Goal: Task Accomplishment & Management: Complete application form

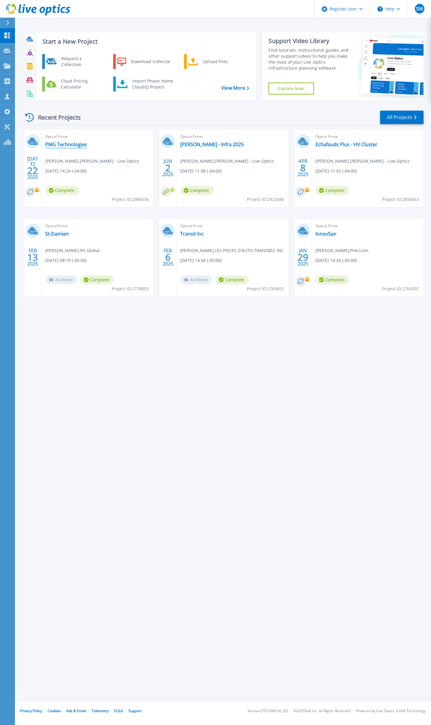
click at [69, 146] on link "PMG Technologies" at bounding box center [66, 144] width 42 height 6
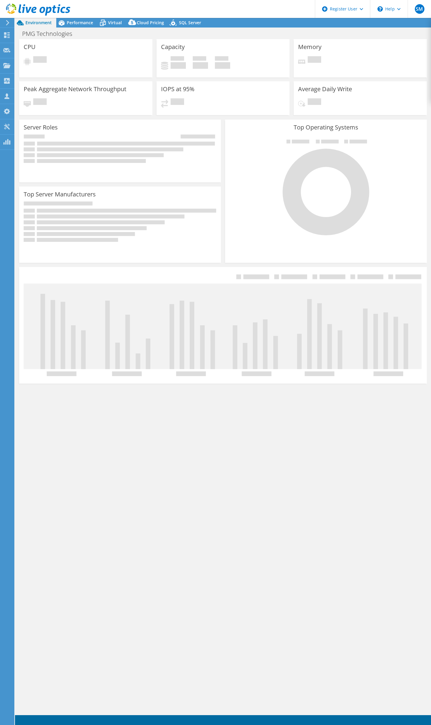
select select "USD"
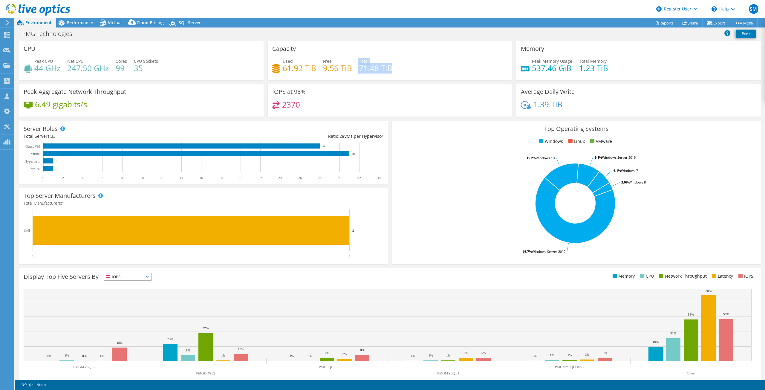
drag, startPoint x: 356, startPoint y: 67, endPoint x: 396, endPoint y: 68, distance: 39.2
click at [396, 68] on div "Used 61.92 TiB Free 9.56 TiB Total 71.48 TiB" at bounding box center [390, 67] width 236 height 19
drag, startPoint x: 298, startPoint y: 103, endPoint x: 282, endPoint y: 106, distance: 16.3
click at [282, 106] on h4 "2370" at bounding box center [291, 104] width 18 height 7
click at [295, 105] on h4 "2370" at bounding box center [291, 104] width 18 height 7
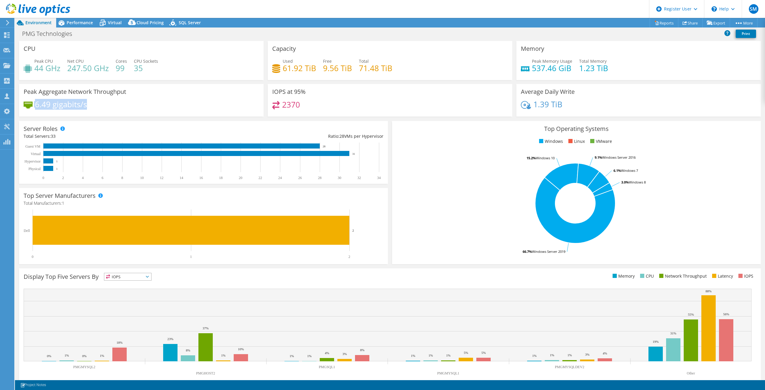
drag, startPoint x: 88, startPoint y: 104, endPoint x: 30, endPoint y: 104, distance: 57.7
click at [30, 104] on div "6.49 gigabits/s" at bounding box center [142, 107] width 236 height 13
click at [80, 20] on span "Performance" at bounding box center [80, 23] width 26 height 6
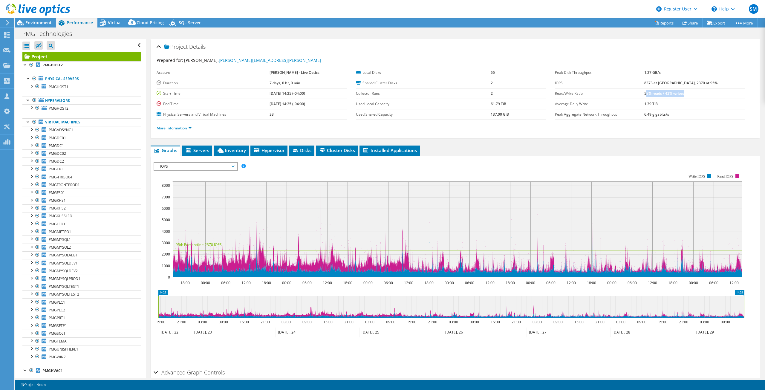
drag, startPoint x: 665, startPoint y: 93, endPoint x: 711, endPoint y: 96, distance: 45.5
click at [430, 96] on td "58% reads / 42% writes" at bounding box center [695, 93] width 101 height 10
drag, startPoint x: 707, startPoint y: 95, endPoint x: 662, endPoint y: 97, distance: 44.9
click at [430, 97] on tr "Read/Write Ratio 58% reads / 42% writes" at bounding box center [650, 93] width 190 height 10
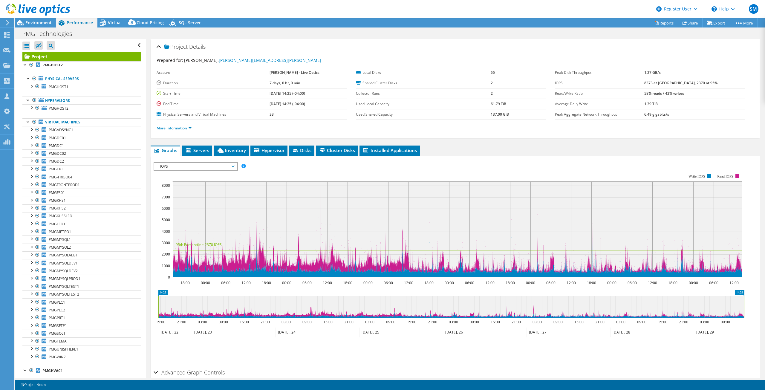
click at [430, 97] on td "Read/Write Ratio" at bounding box center [599, 93] width 89 height 10
drag, startPoint x: 662, startPoint y: 97, endPoint x: 710, endPoint y: 97, distance: 48.4
click at [430, 97] on tr "Read/Write Ratio 58% reads / 42% writes" at bounding box center [650, 93] width 190 height 10
click at [181, 165] on span "IOPS" at bounding box center [195, 166] width 77 height 7
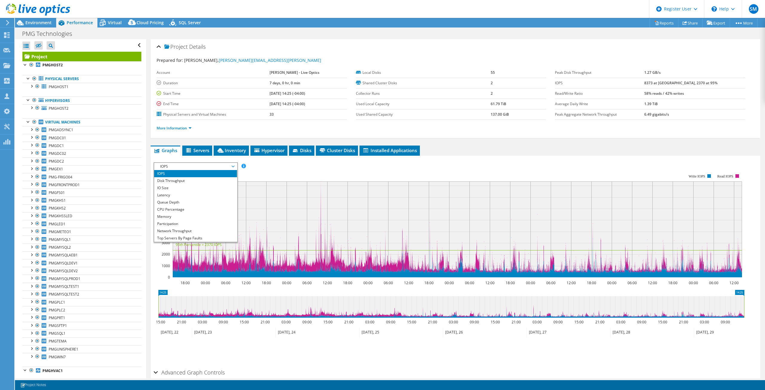
click at [172, 187] on li "IO Size" at bounding box center [195, 187] width 83 height 7
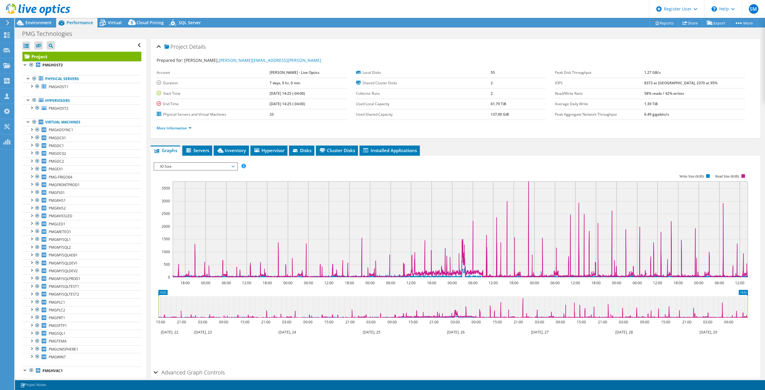
drag, startPoint x: 484, startPoint y: 103, endPoint x: 505, endPoint y: 104, distance: 20.3
click at [430, 104] on tr "Used Local Capacity 61.79 TiB" at bounding box center [451, 104] width 190 height 10
drag, startPoint x: 380, startPoint y: 105, endPoint x: 506, endPoint y: 108, distance: 126.2
click at [430, 108] on tr "Used Local Capacity 61.79 TiB" at bounding box center [451, 104] width 190 height 10
click at [47, 27] on div "Environment" at bounding box center [35, 23] width 41 height 10
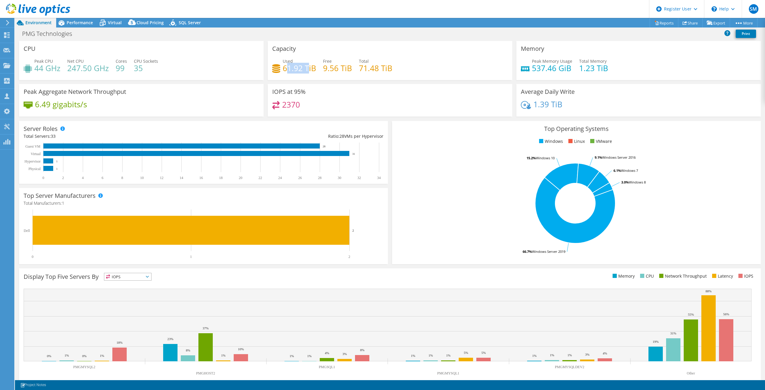
drag, startPoint x: 307, startPoint y: 68, endPoint x: 286, endPoint y: 69, distance: 20.4
click at [286, 69] on h4 "61.92 TiB" at bounding box center [299, 68] width 33 height 7
drag, startPoint x: 351, startPoint y: 66, endPoint x: 432, endPoint y: 68, distance: 81.4
click at [430, 68] on div "Used 61.92 TiB Free 9.56 TiB Total 71.48 TiB" at bounding box center [390, 67] width 236 height 19
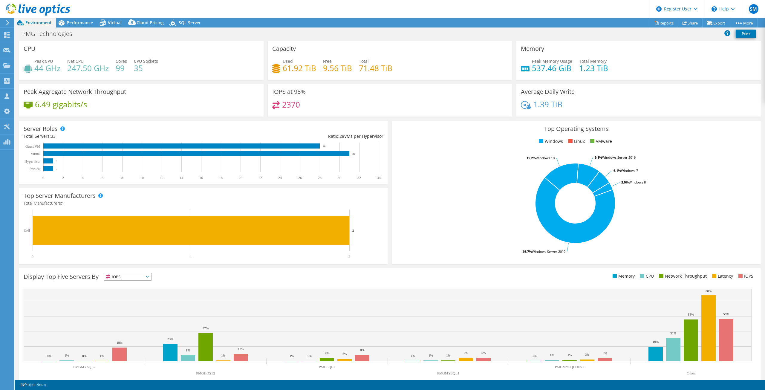
click at [430, 68] on div "Used 61.92 TiB Free 9.56 TiB Total 71.48 TiB" at bounding box center [390, 67] width 236 height 19
drag, startPoint x: 356, startPoint y: 69, endPoint x: 401, endPoint y: 73, distance: 45.0
click at [405, 73] on div "Used 61.92 TiB Free 9.56 TiB Total 71.48 TiB" at bounding box center [390, 67] width 236 height 19
click at [399, 73] on div "Used 61.92 TiB Free 9.56 TiB Total 71.48 TiB" at bounding box center [390, 67] width 236 height 19
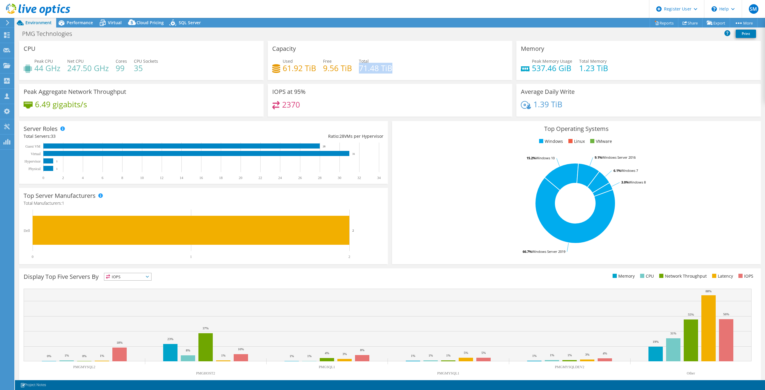
drag, startPoint x: 399, startPoint y: 73, endPoint x: 359, endPoint y: 71, distance: 40.1
click at [359, 71] on div "Used 61.92 TiB Free 9.56 TiB Total 71.48 TiB" at bounding box center [390, 67] width 236 height 19
click at [118, 21] on span "Virtual" at bounding box center [115, 23] width 14 height 6
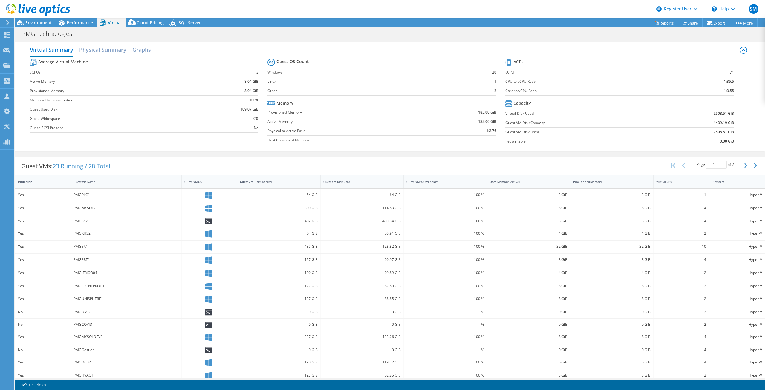
click at [82, 24] on span "Performance" at bounding box center [80, 23] width 26 height 6
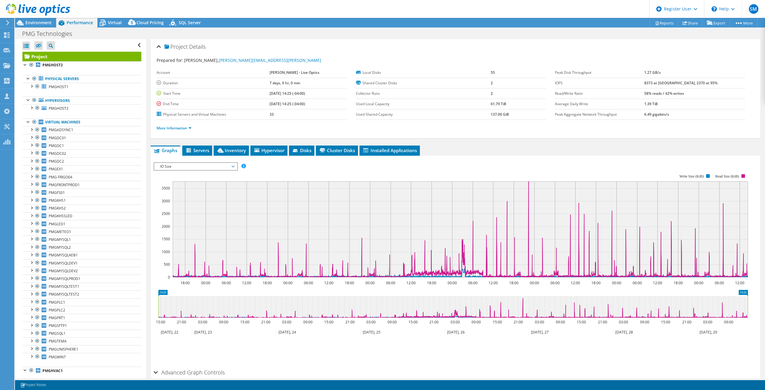
click at [116, 21] on span "Virtual" at bounding box center [115, 23] width 14 height 6
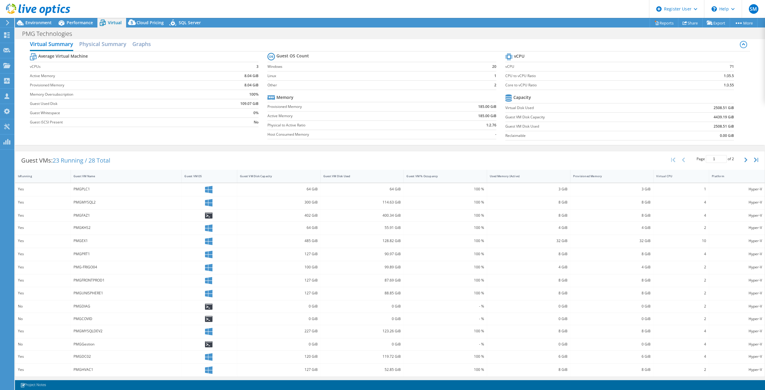
scroll to position [7, 0]
drag, startPoint x: 18, startPoint y: 319, endPoint x: 27, endPoint y: 321, distance: 9.2
click at [27, 318] on div "No" at bounding box center [43, 318] width 56 height 12
drag, startPoint x: 16, startPoint y: 344, endPoint x: 43, endPoint y: 344, distance: 26.9
click at [43, 344] on div "No" at bounding box center [43, 343] width 56 height 12
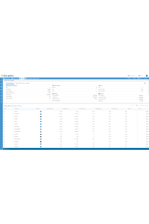
scroll to position [0, 0]
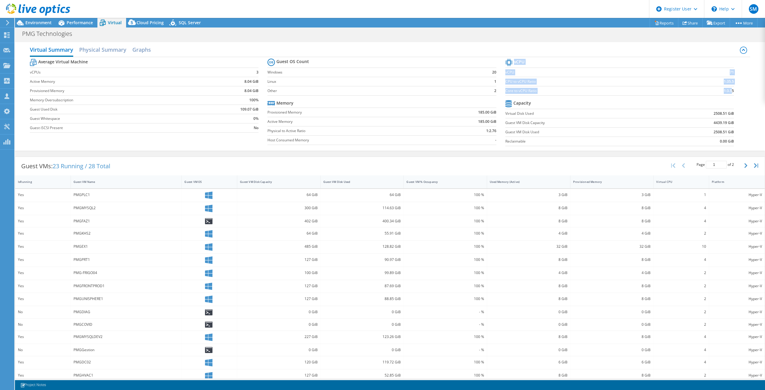
drag, startPoint x: 731, startPoint y: 91, endPoint x: 728, endPoint y: 91, distance: 3.6
click at [430, 91] on section "vCPU vCPU 71 CPU to vCPU Ratio 1:35.5 Core to vCPU Ratio 1:3.55 Capacity Virtua…" at bounding box center [625, 103] width 238 height 92
click at [430, 81] on b "1:35.5" at bounding box center [729, 82] width 10 height 6
drag, startPoint x: 297, startPoint y: 113, endPoint x: 493, endPoint y: 116, distance: 196.5
click at [430, 116] on tr "Provisioned Memory 185.00 GiB" at bounding box center [382, 112] width 229 height 9
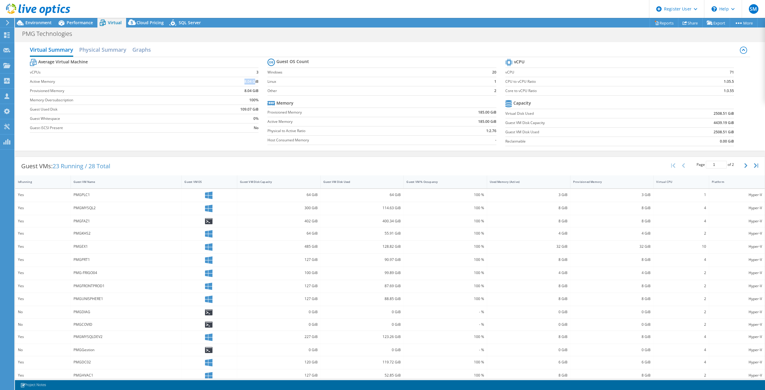
drag, startPoint x: 242, startPoint y: 82, endPoint x: 254, endPoint y: 83, distance: 12.3
click at [254, 83] on td "8.04 GiB" at bounding box center [231, 81] width 55 height 9
drag, startPoint x: 59, startPoint y: 22, endPoint x: 71, endPoint y: 24, distance: 12.3
click at [65, 23] on icon at bounding box center [61, 23] width 10 height 10
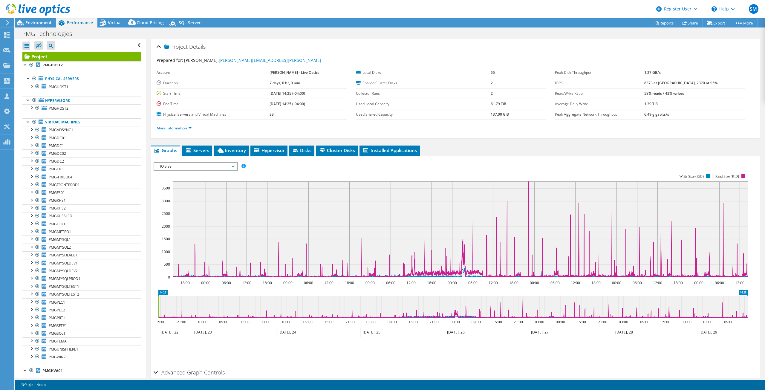
click at [46, 24] on span "Environment" at bounding box center [38, 23] width 26 height 6
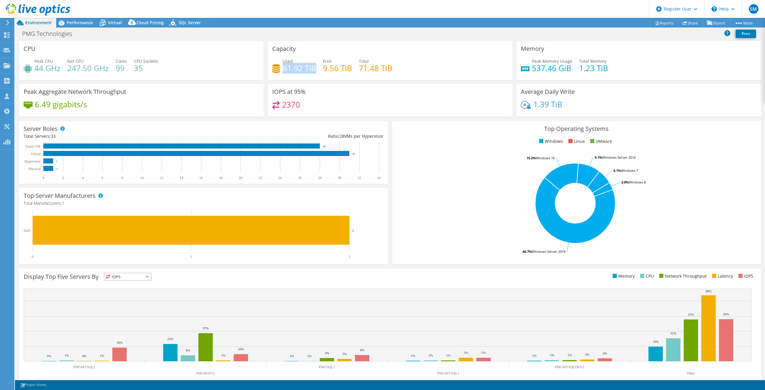
drag, startPoint x: 312, startPoint y: 67, endPoint x: 281, endPoint y: 68, distance: 30.8
click at [283, 68] on h4 "61.92 TiB" at bounding box center [299, 68] width 33 height 7
click at [338, 67] on h4 "9.56 TiB" at bounding box center [337, 68] width 29 height 7
drag, startPoint x: 279, startPoint y: 68, endPoint x: 313, endPoint y: 71, distance: 33.9
click at [313, 71] on div "Used 61.92 TiB" at bounding box center [294, 64] width 44 height 13
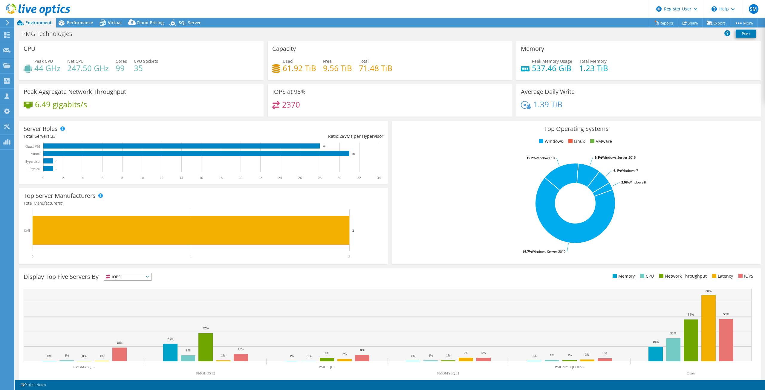
click at [118, 25] on span "Virtual" at bounding box center [115, 23] width 14 height 6
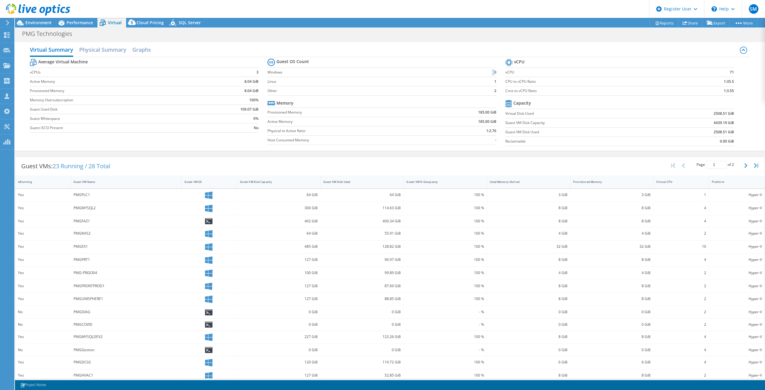
drag, startPoint x: 489, startPoint y: 73, endPoint x: 492, endPoint y: 70, distance: 3.8
click at [430, 70] on b "20" at bounding box center [494, 72] width 4 height 6
drag, startPoint x: 241, startPoint y: 80, endPoint x: 251, endPoint y: 83, distance: 9.9
click at [251, 83] on td "8.04 GiB" at bounding box center [231, 81] width 55 height 9
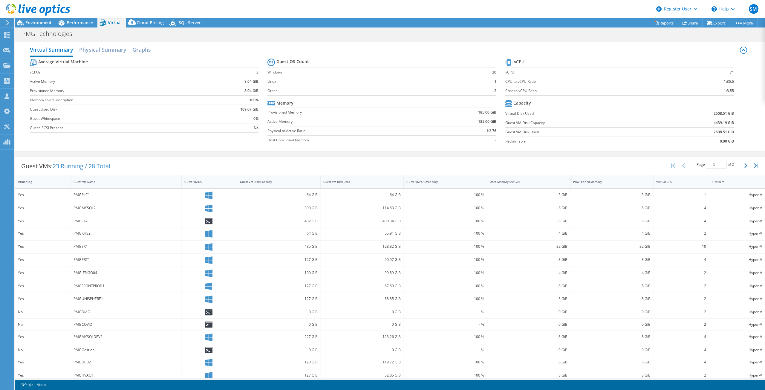
click at [72, 19] on div "Performance" at bounding box center [76, 23] width 41 height 10
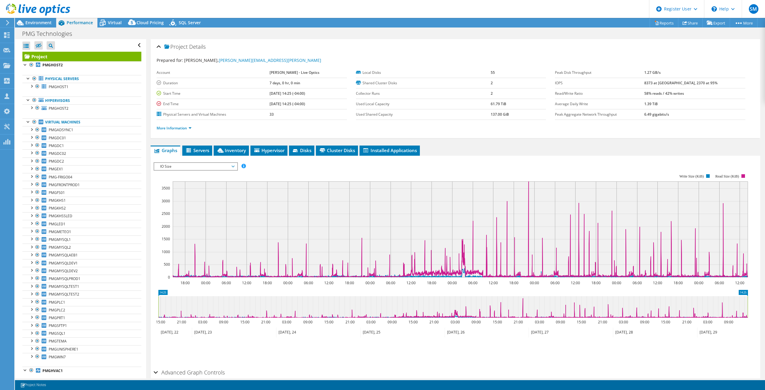
click at [176, 162] on div "IO Size IOPS Disk Throughput IO Size Latency Queue Depth CPU Percentage Memory …" at bounding box center [196, 166] width 84 height 8
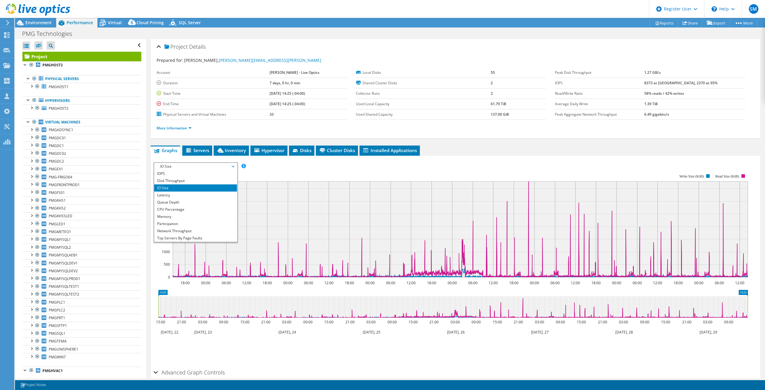
click at [170, 173] on li "IOPS" at bounding box center [195, 173] width 83 height 7
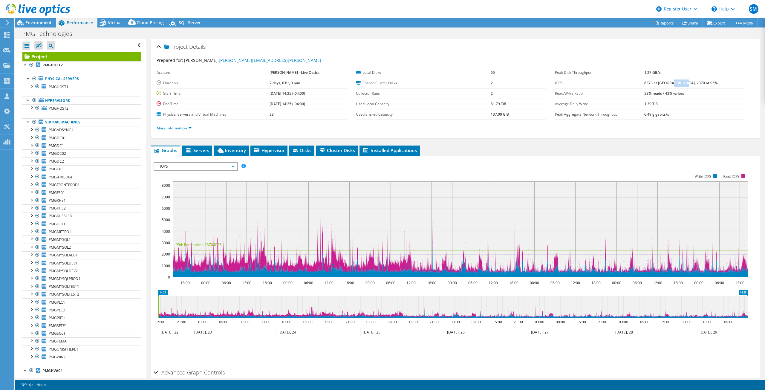
drag, startPoint x: 690, startPoint y: 82, endPoint x: 702, endPoint y: 83, distance: 12.6
click at [430, 83] on b "8373 at Peak, 2370 at 95%" at bounding box center [681, 82] width 73 height 5
click at [193, 166] on span "IOPS" at bounding box center [195, 166] width 77 height 7
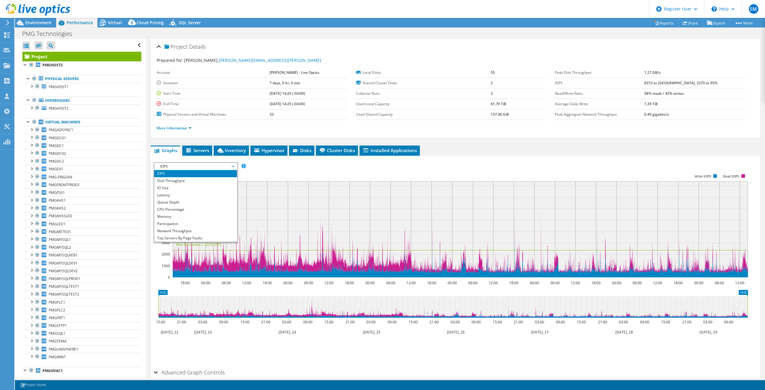
click at [174, 213] on li "Memory" at bounding box center [195, 216] width 83 height 7
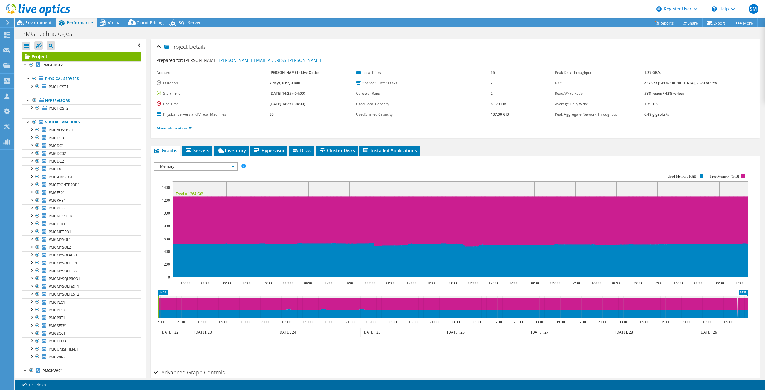
click at [197, 167] on div "Memory IOPS Disk Throughput IO Size Latency Queue Depth CPU Percentage Memory P…" at bounding box center [196, 166] width 84 height 8
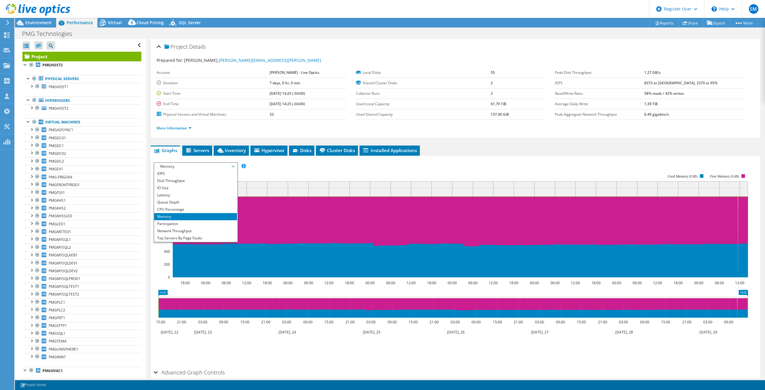
click at [186, 207] on li "CPU Percentage" at bounding box center [195, 209] width 83 height 7
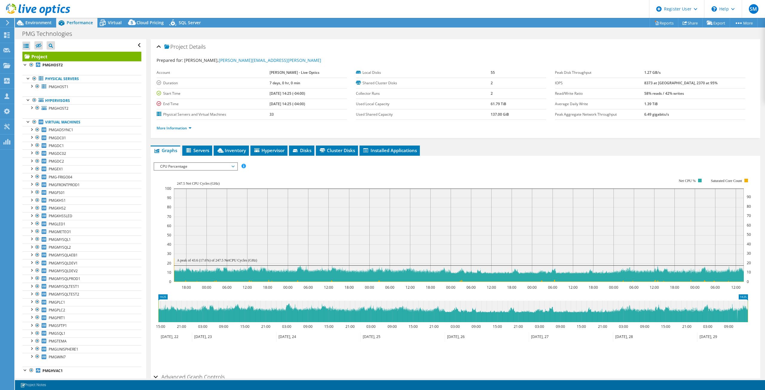
click at [236, 148] on span "Inventory" at bounding box center [231, 150] width 29 height 6
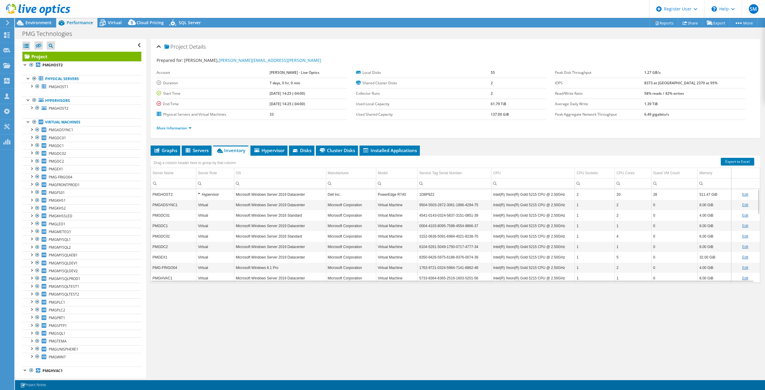
click at [164, 195] on td "PMGHOST2" at bounding box center [173, 194] width 45 height 10
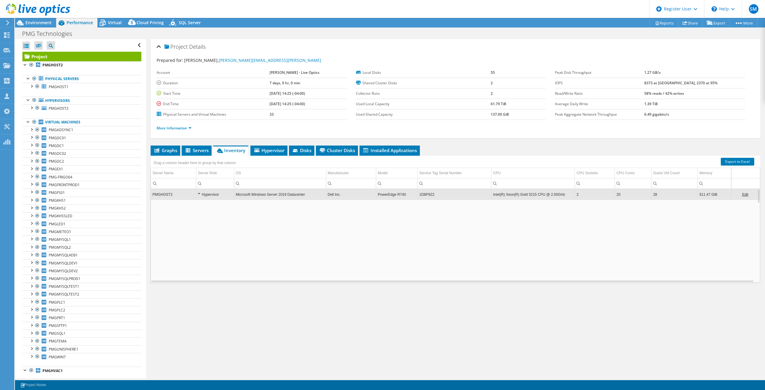
click at [164, 195] on td "PMGHOST2" at bounding box center [173, 194] width 45 height 10
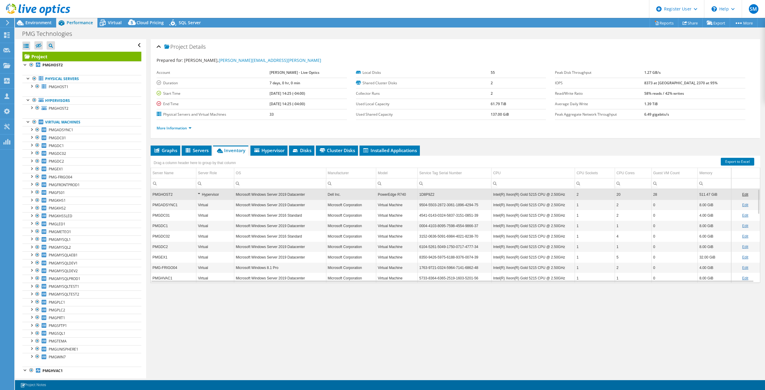
click at [191, 150] on icon at bounding box center [189, 150] width 6 height 5
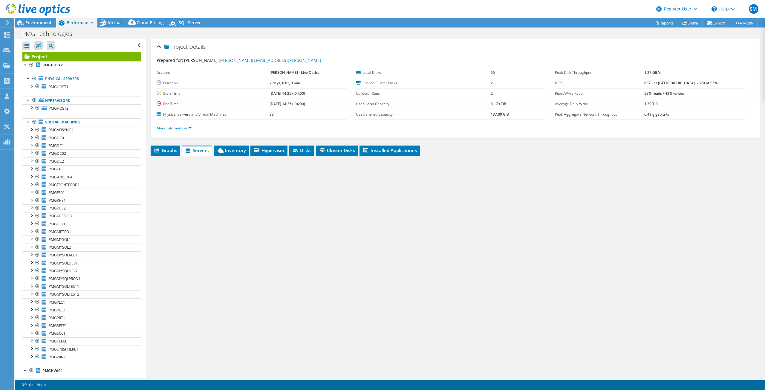
click at [156, 150] on icon at bounding box center [157, 150] width 5 height 4
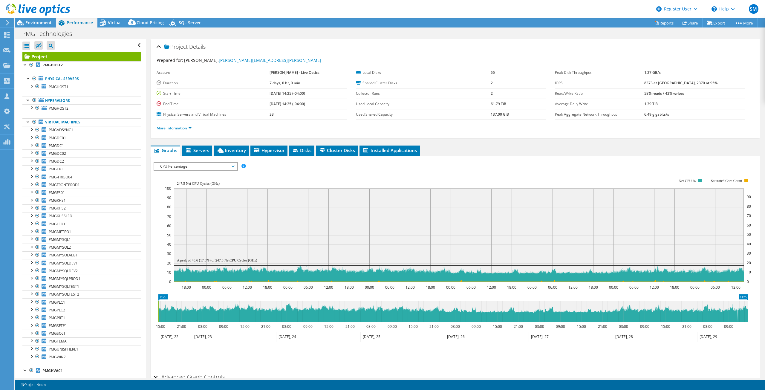
click at [119, 23] on span "Virtual" at bounding box center [115, 23] width 14 height 6
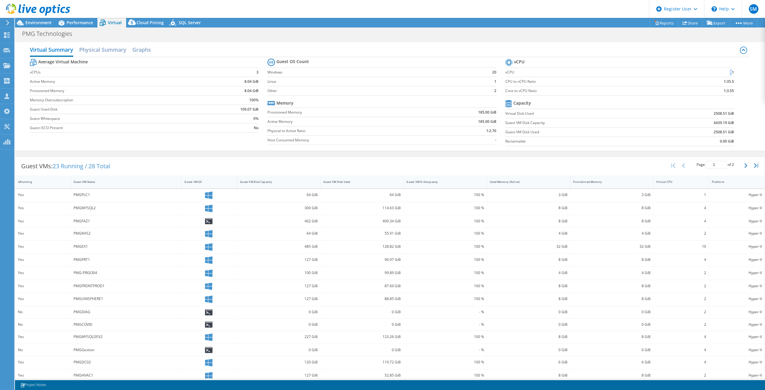
drag, startPoint x: 729, startPoint y: 71, endPoint x: 719, endPoint y: 72, distance: 9.3
click at [430, 72] on td "71" at bounding box center [708, 72] width 52 height 9
drag, startPoint x: 509, startPoint y: 91, endPoint x: 514, endPoint y: 91, distance: 5.1
click at [430, 91] on label "Core to vCPU Ratio" at bounding box center [594, 91] width 177 height 6
drag, startPoint x: 720, startPoint y: 92, endPoint x: 734, endPoint y: 91, distance: 14.7
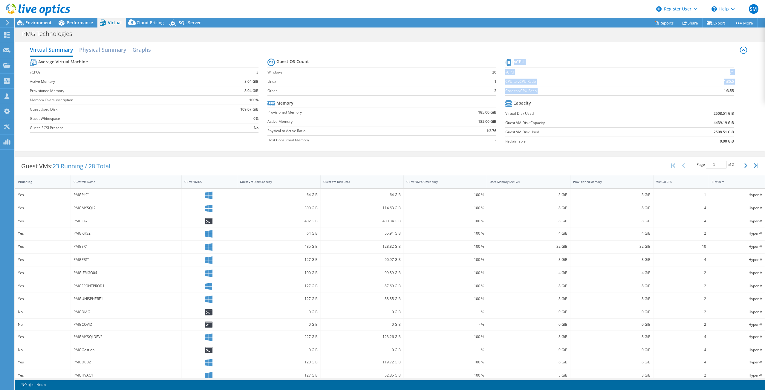
click at [430, 91] on section "vCPU vCPU 71 CPU to vCPU Ratio 1:35.5 Core to vCPU Ratio 1:3.55 Capacity Virtua…" at bounding box center [625, 103] width 238 height 92
drag, startPoint x: 717, startPoint y: 93, endPoint x: 727, endPoint y: 93, distance: 9.3
click at [430, 93] on td "1:3.55" at bounding box center [708, 90] width 52 height 9
click at [430, 88] on label "Core to vCPU Ratio" at bounding box center [594, 91] width 177 height 6
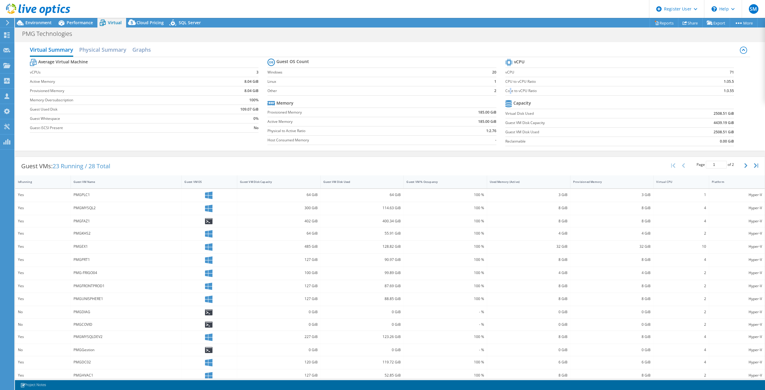
click at [430, 92] on label "Core to vCPU Ratio" at bounding box center [594, 91] width 177 height 6
drag, startPoint x: 503, startPoint y: 81, endPoint x: 508, endPoint y: 80, distance: 4.5
click at [430, 80] on label "CPU to vCPU Ratio" at bounding box center [594, 82] width 177 height 6
drag, startPoint x: 516, startPoint y: 90, endPoint x: 537, endPoint y: 94, distance: 21.6
click at [430, 94] on td "Core to vCPU Ratio" at bounding box center [594, 90] width 177 height 9
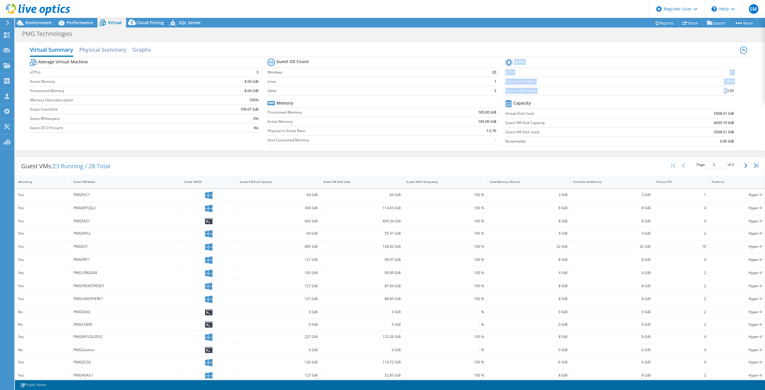
drag, startPoint x: 724, startPoint y: 91, endPoint x: 732, endPoint y: 91, distance: 8.4
click at [430, 91] on section "vCPU vCPU 71 CPU to vCPU Ratio 1:35.5 Core to vCPU Ratio 1:3.55 Capacity Virtua…" at bounding box center [625, 103] width 238 height 92
drag, startPoint x: 733, startPoint y: 89, endPoint x: 698, endPoint y: 90, distance: 35.6
click at [430, 90] on section "vCPU vCPU 71 CPU to vCPU Ratio 1:35.5 Core to vCPU Ratio 1:3.55 Capacity Virtua…" at bounding box center [625, 103] width 238 height 92
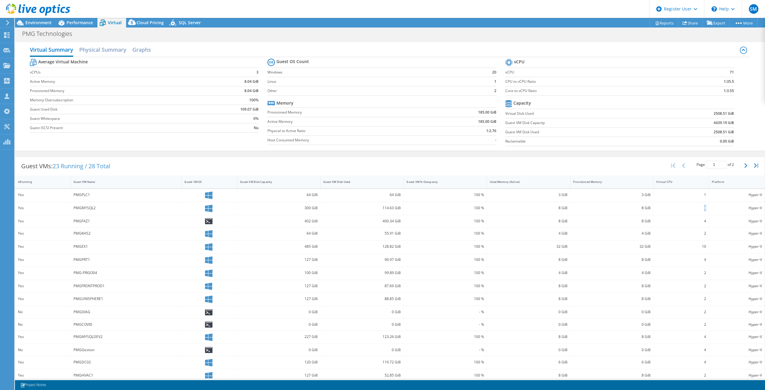
drag, startPoint x: 703, startPoint y: 210, endPoint x: 698, endPoint y: 210, distance: 4.8
click at [430, 210] on div "4" at bounding box center [682, 208] width 56 height 13
drag, startPoint x: 699, startPoint y: 246, endPoint x: 703, endPoint y: 247, distance: 4.5
click at [430, 247] on div "10" at bounding box center [682, 247] width 56 height 13
click at [430, 228] on div "2" at bounding box center [682, 234] width 56 height 13
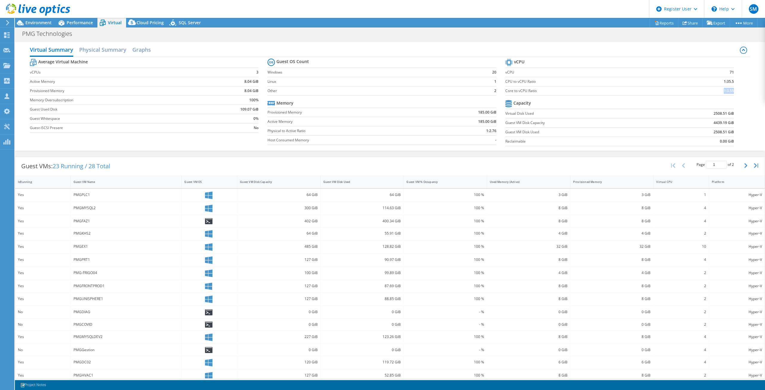
drag, startPoint x: 720, startPoint y: 94, endPoint x: 729, endPoint y: 91, distance: 9.3
click at [430, 91] on td "1:3.55" at bounding box center [708, 90] width 52 height 9
click at [430, 91] on b "1:3.55" at bounding box center [729, 91] width 10 height 6
click at [50, 20] on span "Environment" at bounding box center [38, 23] width 26 height 6
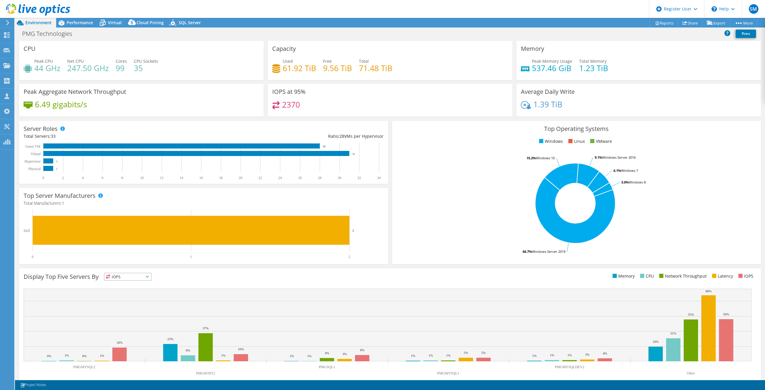
click at [83, 20] on span "Performance" at bounding box center [80, 23] width 26 height 6
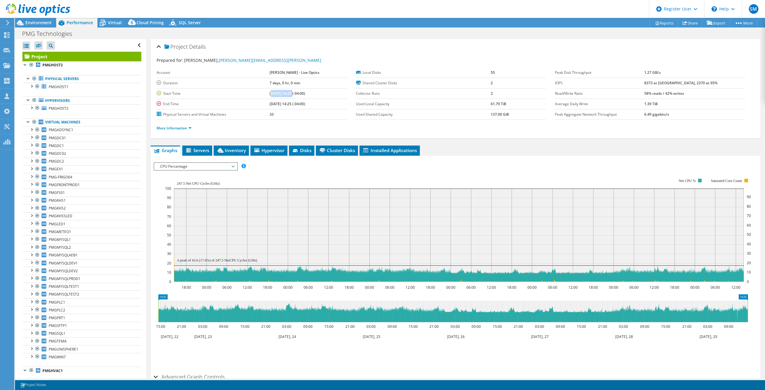
drag, startPoint x: 276, startPoint y: 95, endPoint x: 297, endPoint y: 97, distance: 21.3
click at [297, 97] on td "07/22/2025, 14:25 (-04:00)" at bounding box center [308, 93] width 77 height 10
click at [277, 85] on b "7 days, 0 hr, 0 min" at bounding box center [285, 82] width 31 height 5
drag, startPoint x: 274, startPoint y: 82, endPoint x: 291, endPoint y: 83, distance: 16.8
click at [291, 83] on tr "Duration 7 days, 0 hr, 0 min" at bounding box center [252, 83] width 190 height 10
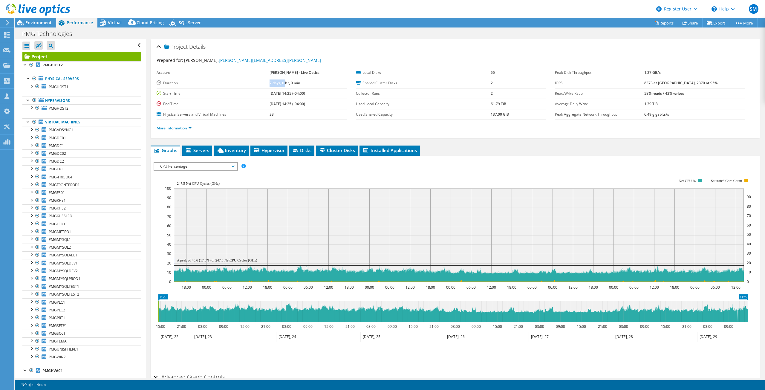
click at [291, 83] on b "7 days, 0 hr, 0 min" at bounding box center [285, 82] width 31 height 5
click at [173, 166] on span "CPU Percentage" at bounding box center [195, 166] width 77 height 7
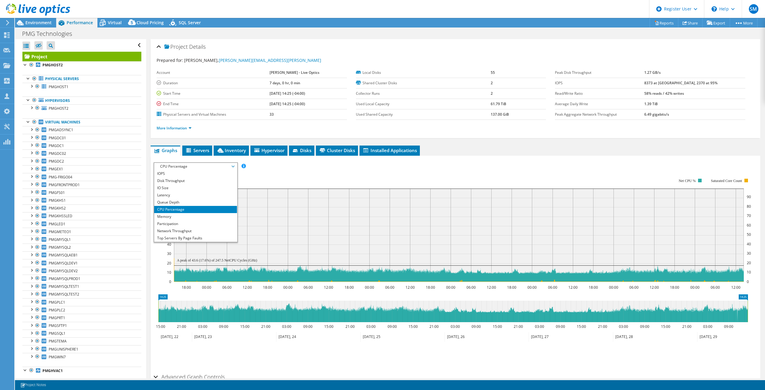
click at [169, 193] on li "Latency" at bounding box center [195, 195] width 83 height 7
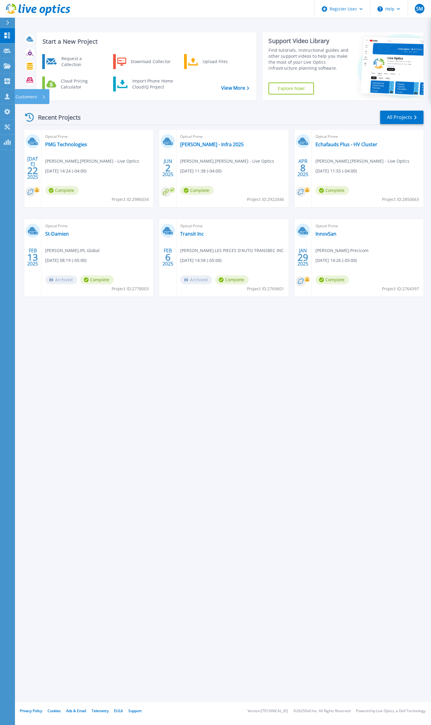
click at [8, 98] on icon at bounding box center [7, 97] width 5 height 6
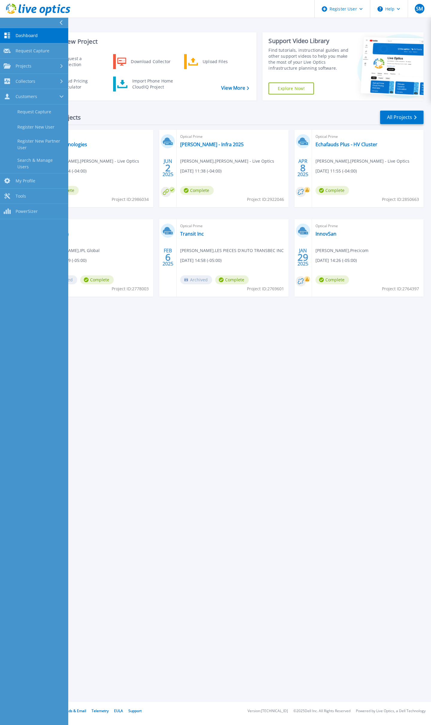
click at [34, 140] on link "Register New Partner User" at bounding box center [34, 144] width 68 height 19
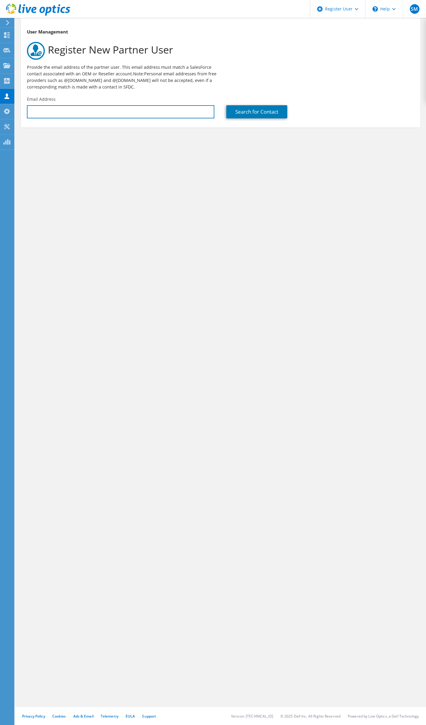
click at [199, 113] on input "text" at bounding box center [120, 111] width 187 height 13
paste input "rlucia@quadbridge.com"
type input "rlucia@quadbridge.com"
click at [294, 105] on div "Search for Contact" at bounding box center [319, 107] width 199 height 28
click at [280, 110] on link "Search for Contact" at bounding box center [256, 111] width 61 height 13
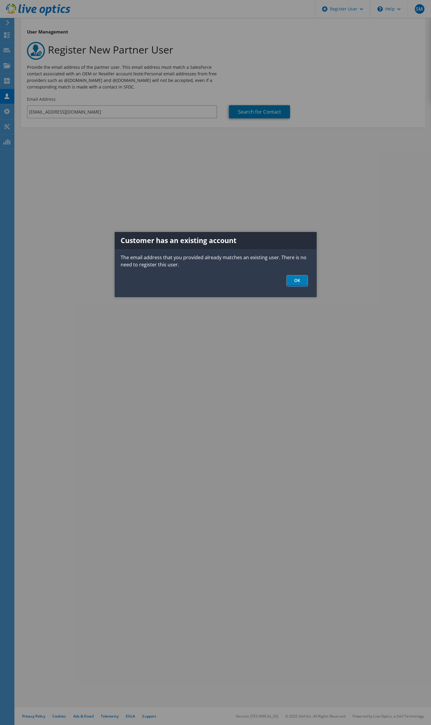
click at [300, 283] on link "OK" at bounding box center [296, 280] width 21 height 11
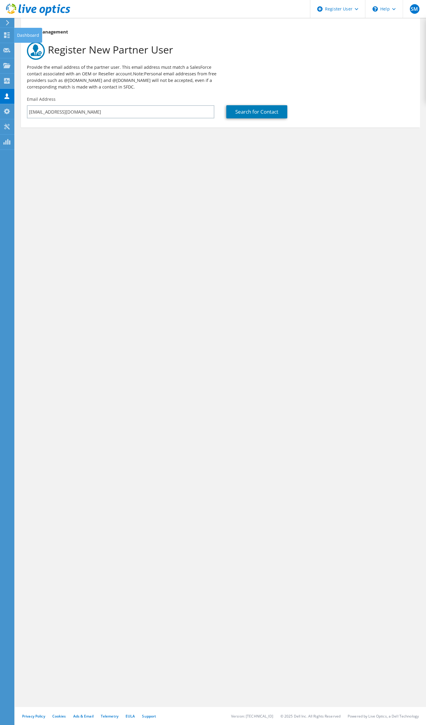
click at [7, 37] on use at bounding box center [7, 35] width 6 height 6
